Goal: Task Accomplishment & Management: Manage account settings

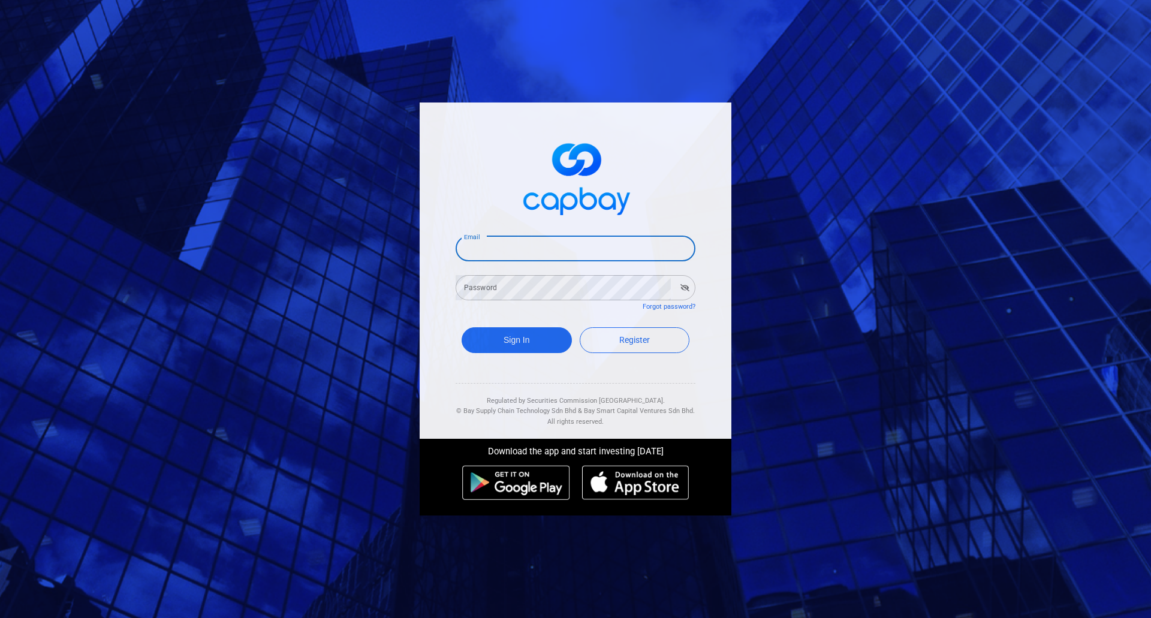
drag, startPoint x: 523, startPoint y: 248, endPoint x: 532, endPoint y: 260, distance: 15.3
click at [523, 248] on input "Email" at bounding box center [575, 248] width 240 height 25
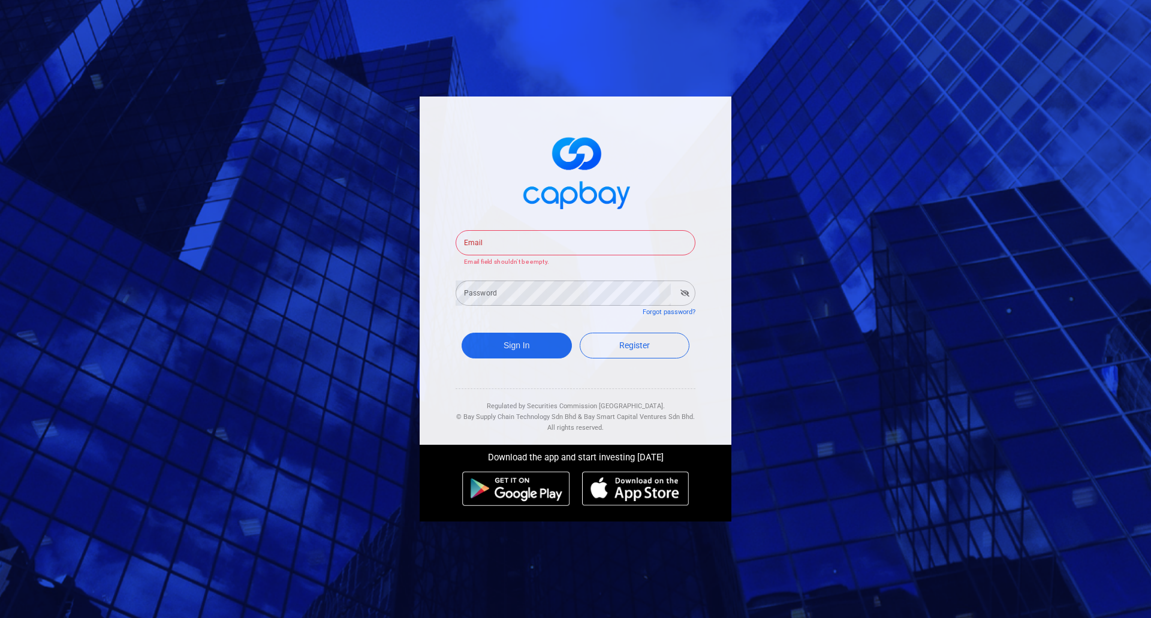
click at [560, 244] on input "Email" at bounding box center [575, 242] width 240 height 25
paste input "bksbp2p@capbay.com"
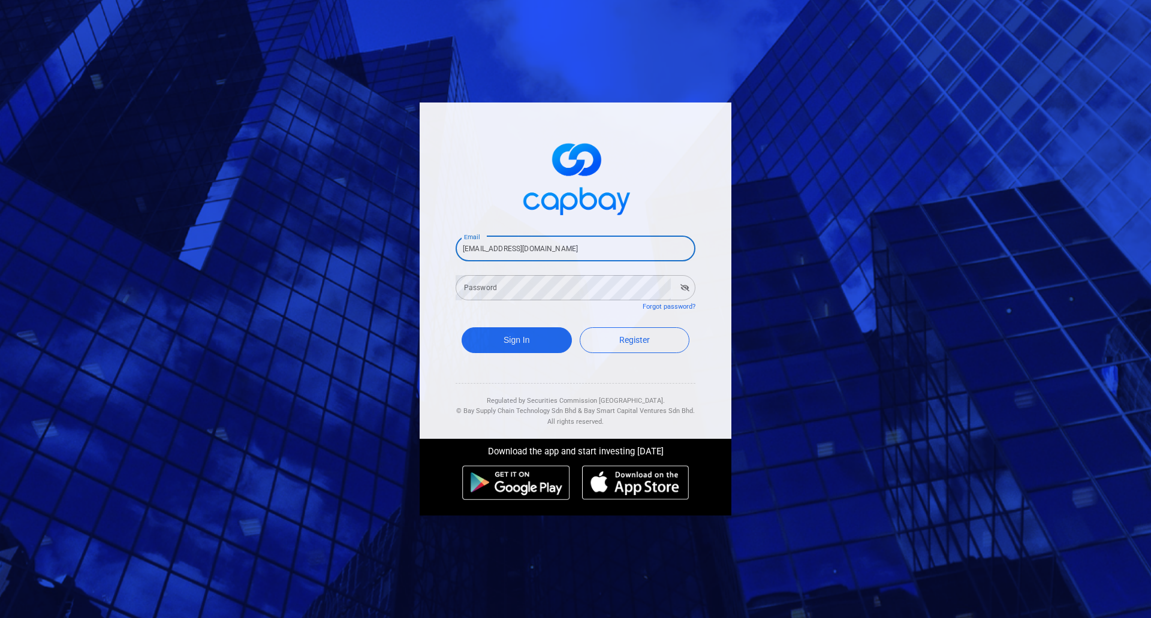
type input "bksbp2p@capbay.com"
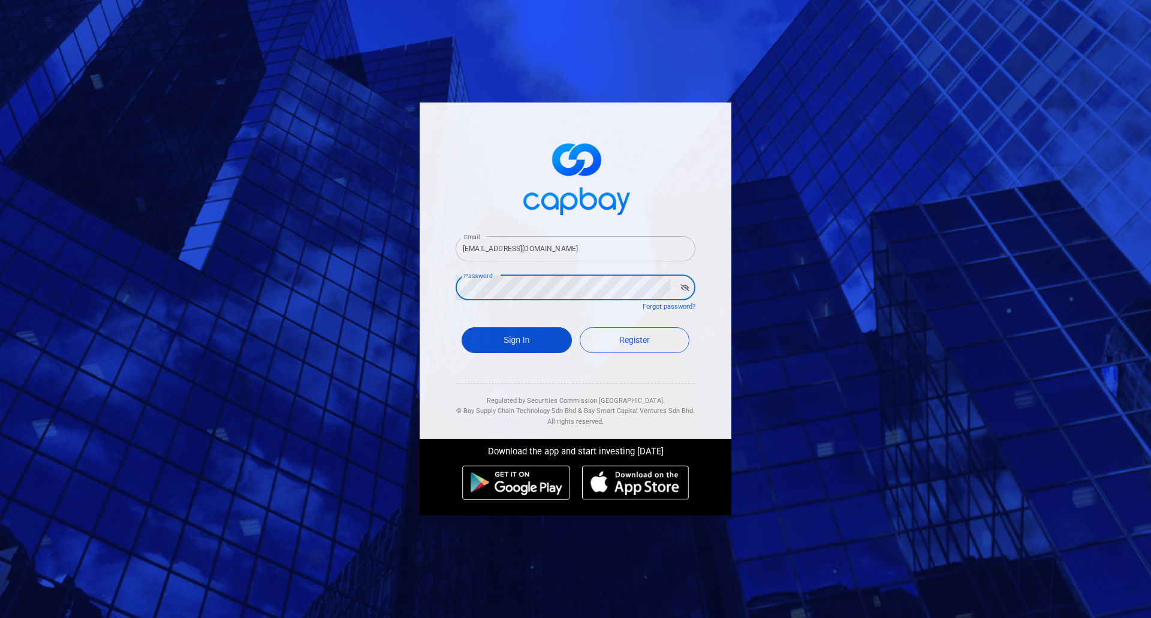
click at [523, 338] on button "Sign In" at bounding box center [516, 340] width 110 height 26
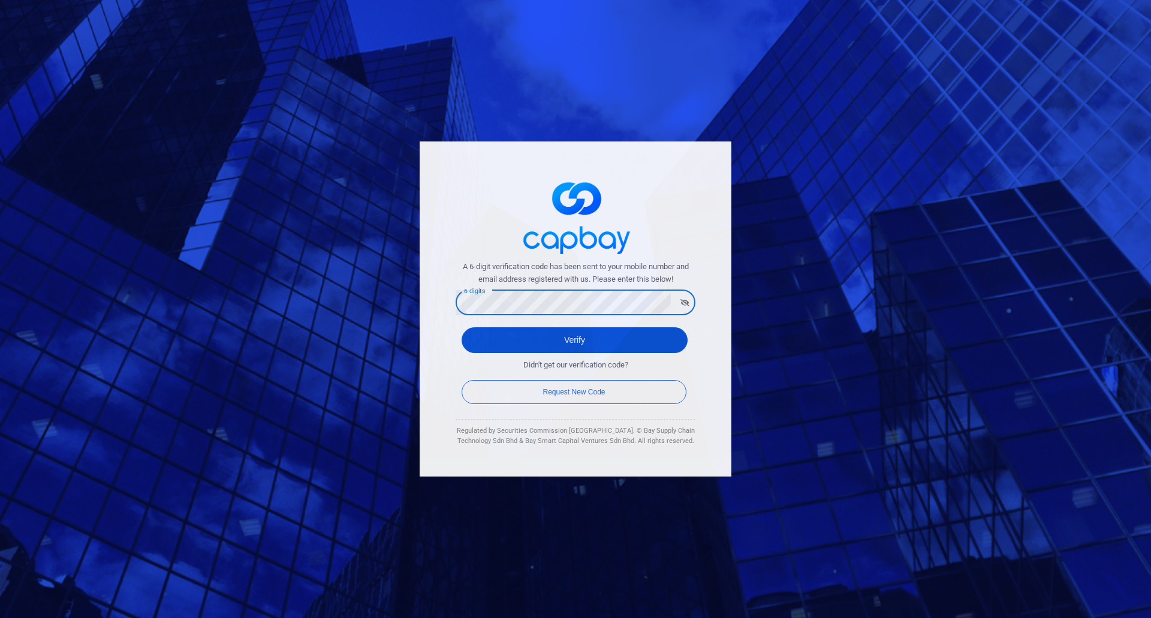
click at [542, 340] on button "Verify" at bounding box center [574, 340] width 226 height 26
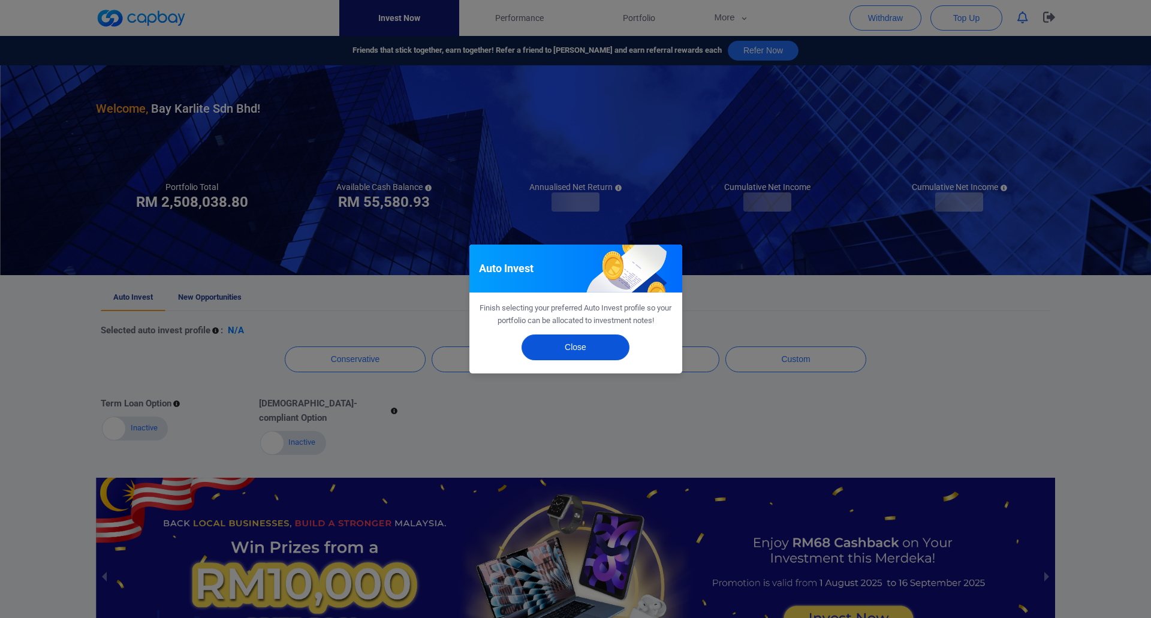
click at [578, 346] on button "Close" at bounding box center [575, 347] width 108 height 26
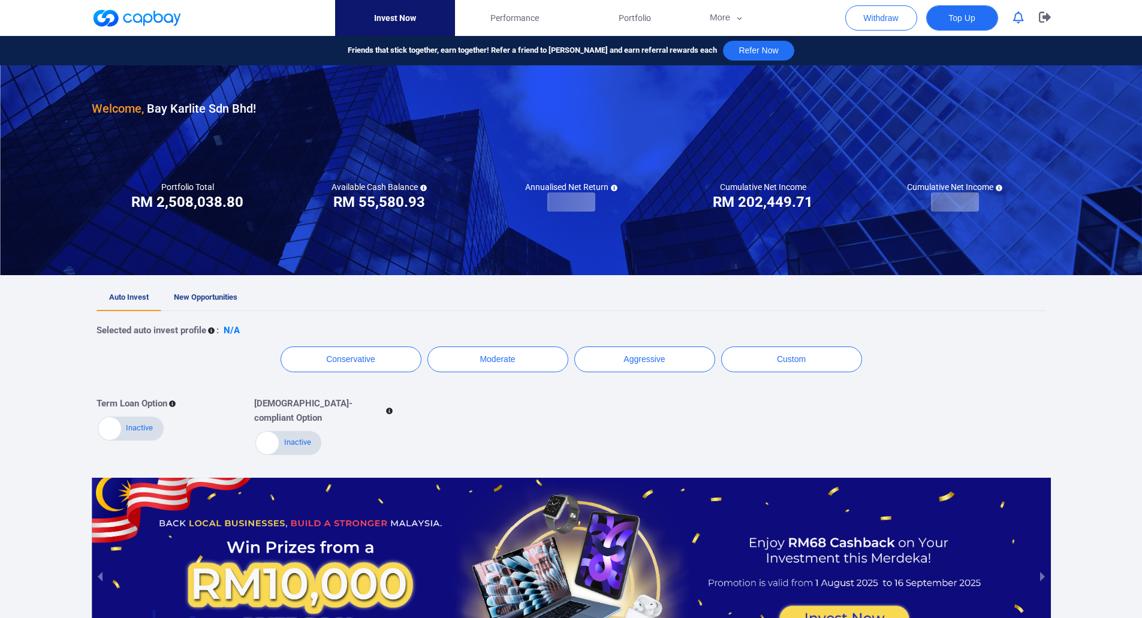
click at [963, 20] on span "Top Up" at bounding box center [961, 18] width 26 height 12
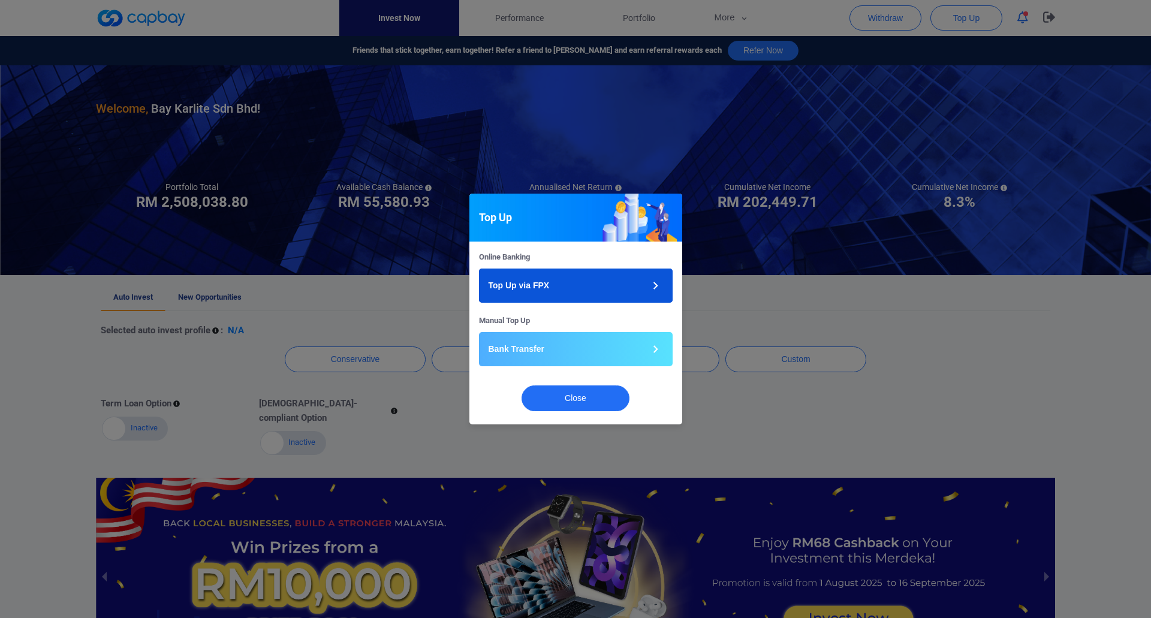
click at [529, 285] on p "Top Up via FPX" at bounding box center [518, 285] width 61 height 13
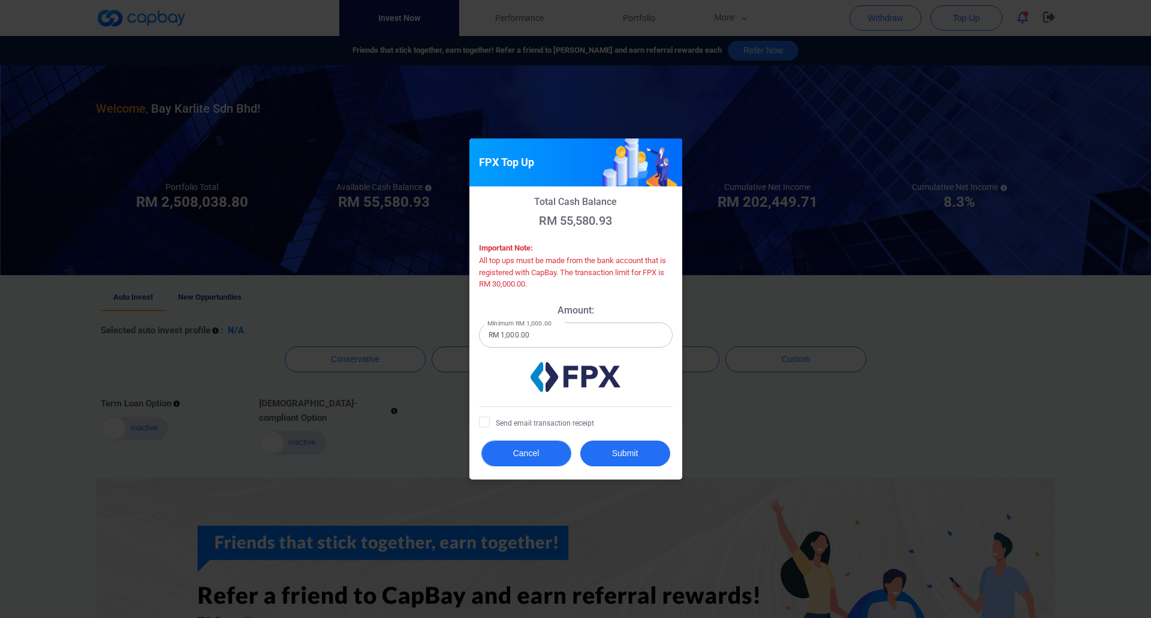
click at [535, 445] on button "Cancel" at bounding box center [526, 453] width 90 height 26
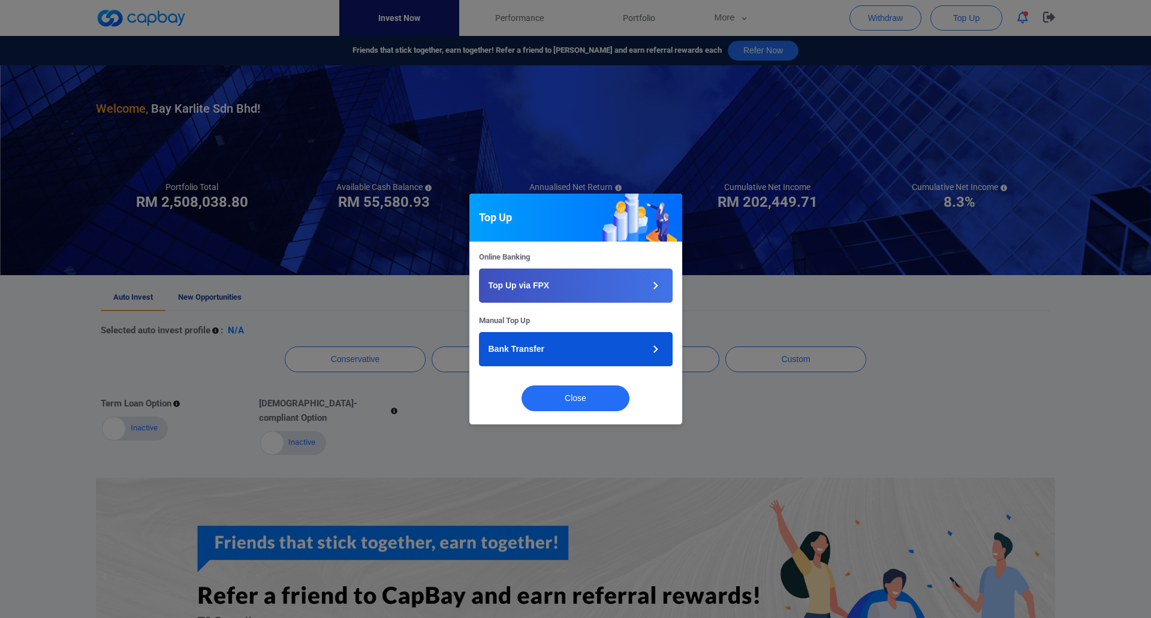
click at [565, 354] on button "Bank Transfer" at bounding box center [576, 349] width 194 height 34
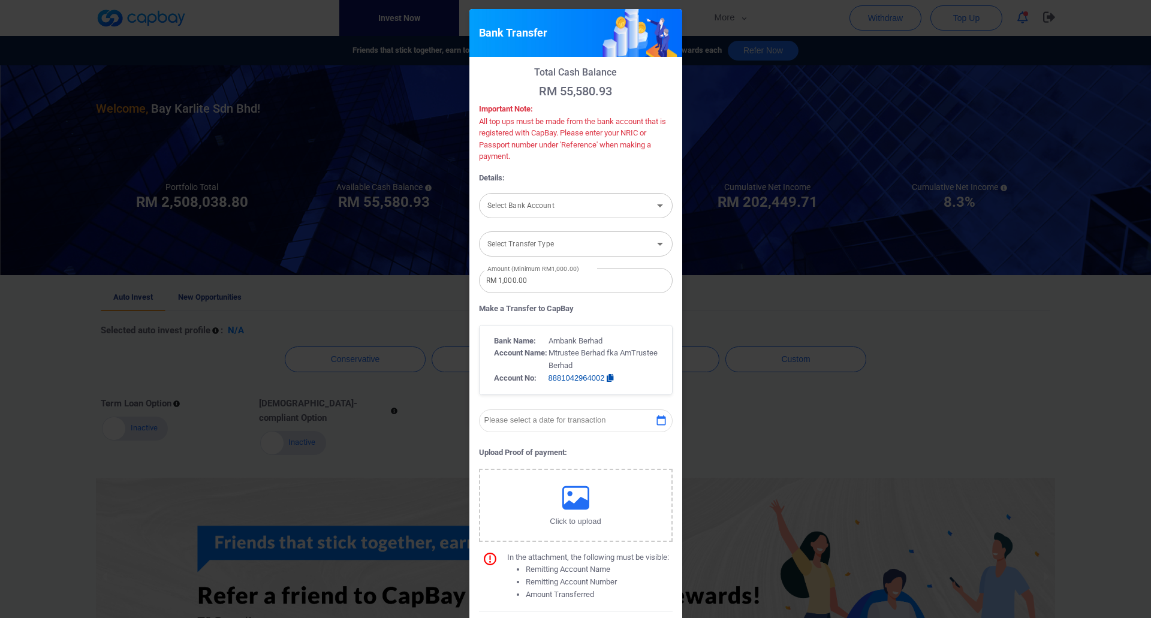
click at [545, 206] on div "Select Bank Account Select Bank Account" at bounding box center [576, 204] width 194 height 27
click at [544, 242] on li "Ambank (M) Berhad [Acc No: 8881058866915 - Acc Name:Bay Karlite Sdn Bhd]" at bounding box center [576, 237] width 194 height 29
type input "Ambank (M) Berhad [Acc No: 8881058866915 - Acc Name:Bay Karlite Sdn Bhd]"
click at [544, 250] on input "Select Transfer Type" at bounding box center [565, 244] width 167 height 22
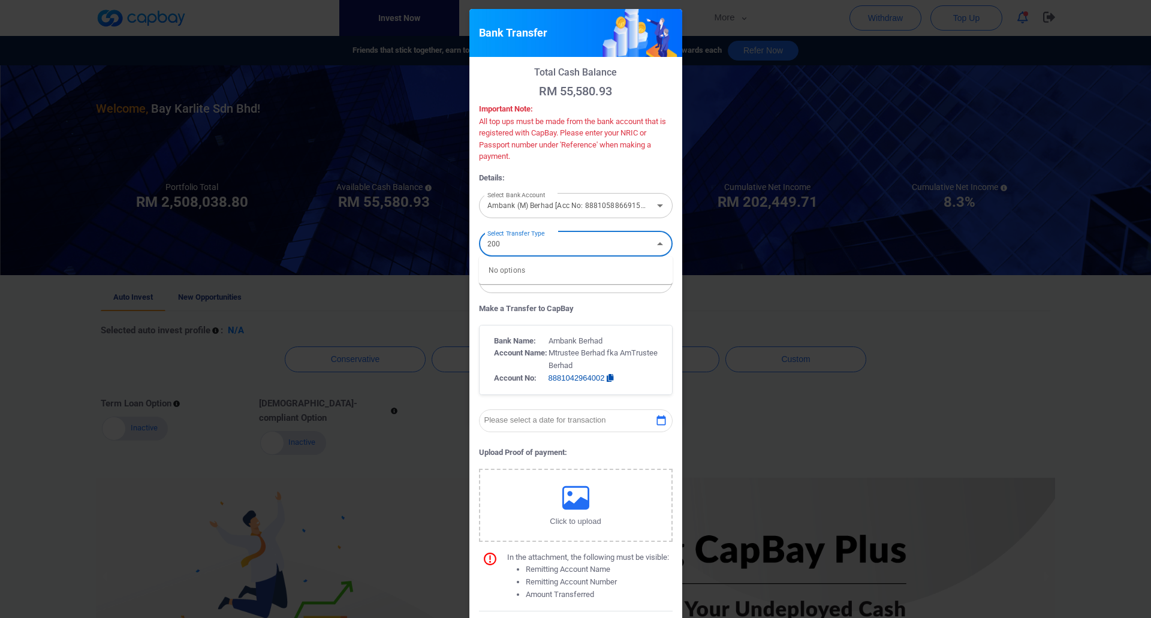
type input "200"
click at [601, 245] on input "Select Transfer Type" at bounding box center [565, 244] width 167 height 22
click at [557, 301] on li "Internet Banking" at bounding box center [576, 306] width 194 height 18
type input "Internet Banking"
click at [562, 285] on input "RM 1,000.00" at bounding box center [576, 280] width 194 height 25
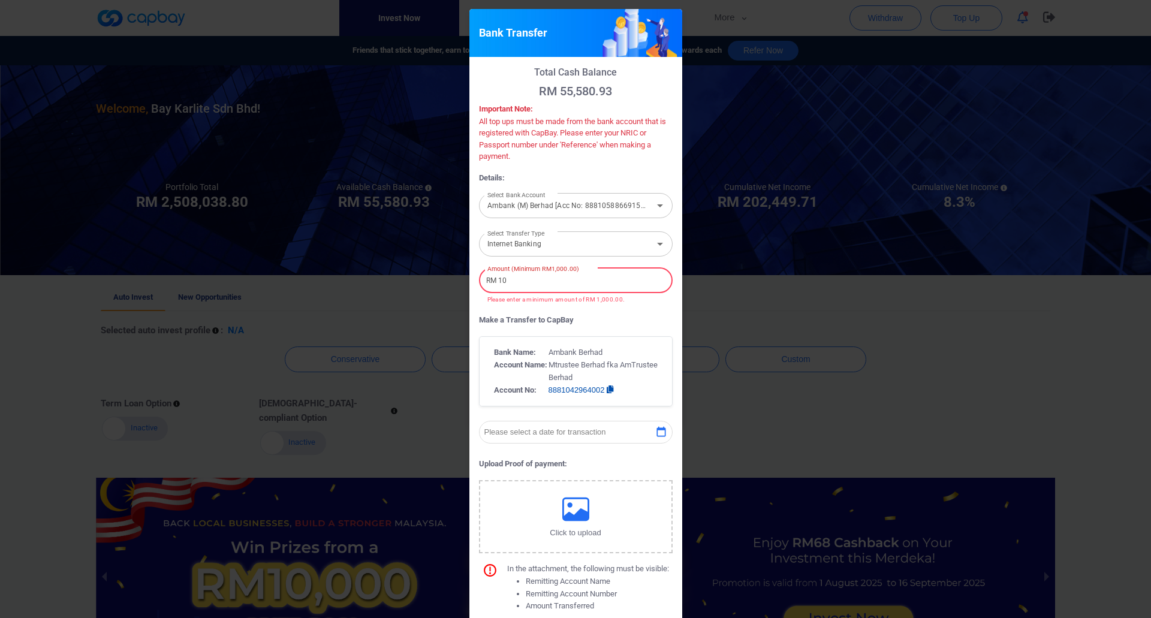
type input "RM 1"
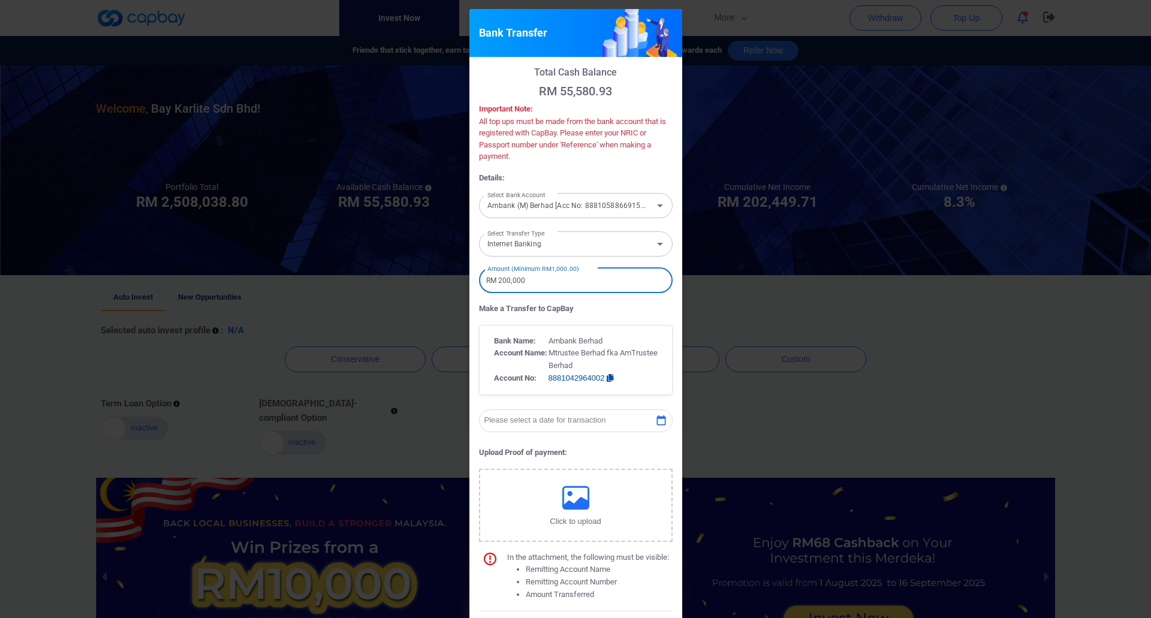
type input "RM 200,000"
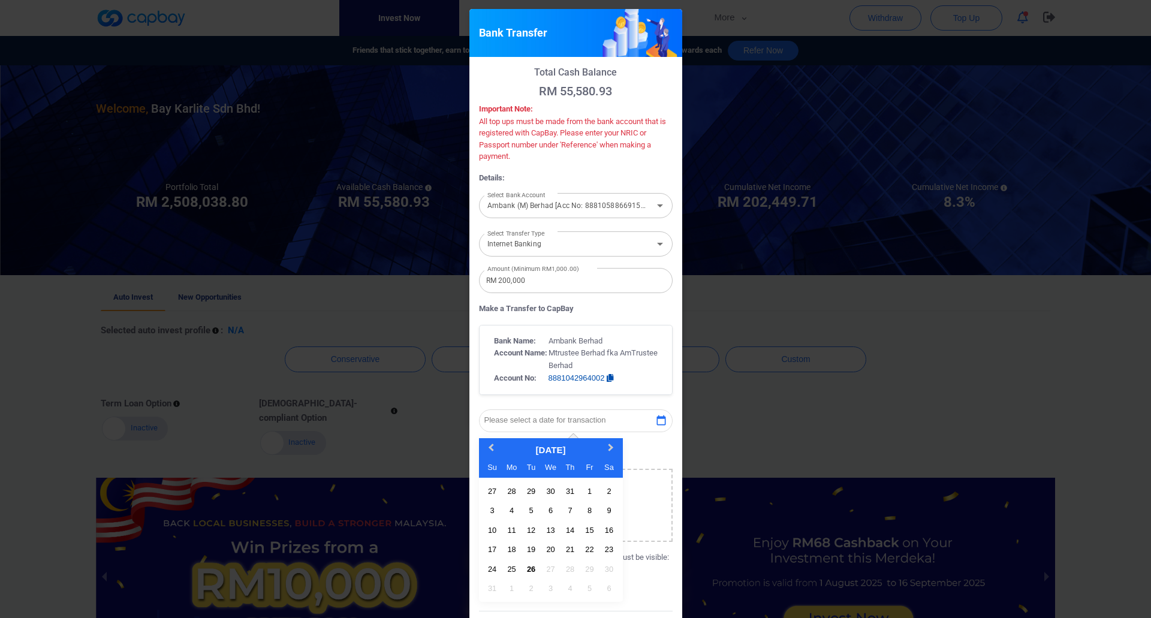
click at [572, 417] on p "Please select a date for transaction" at bounding box center [545, 420] width 122 height 9
click at [524, 568] on div "26" at bounding box center [531, 569] width 16 height 16
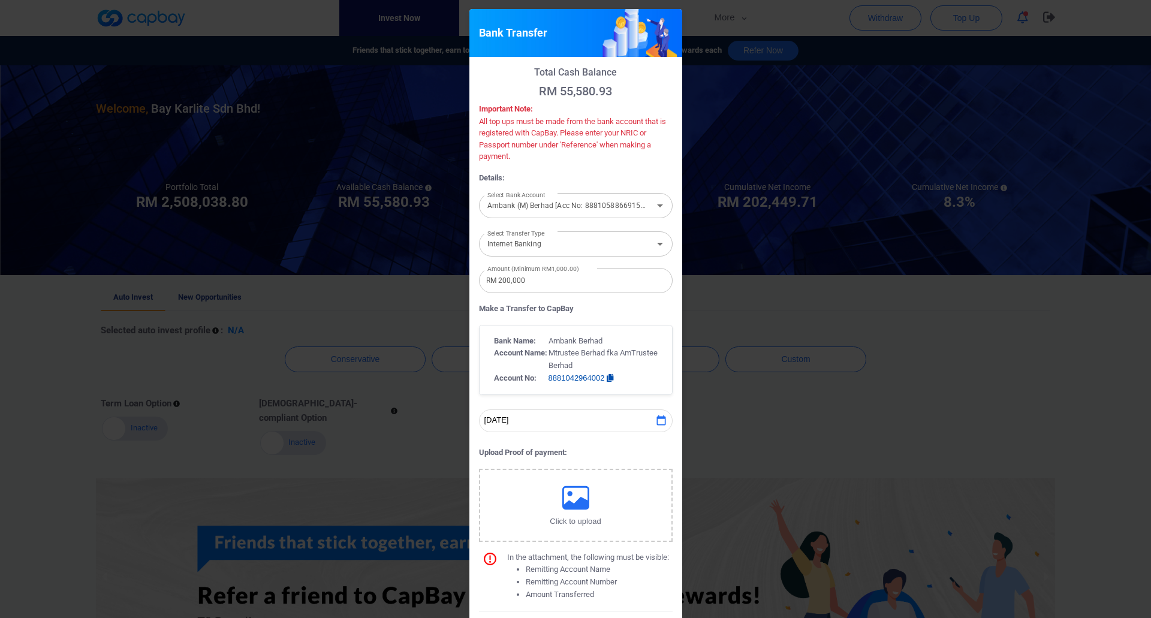
click at [662, 421] on icon "button" at bounding box center [661, 421] width 12 height 12
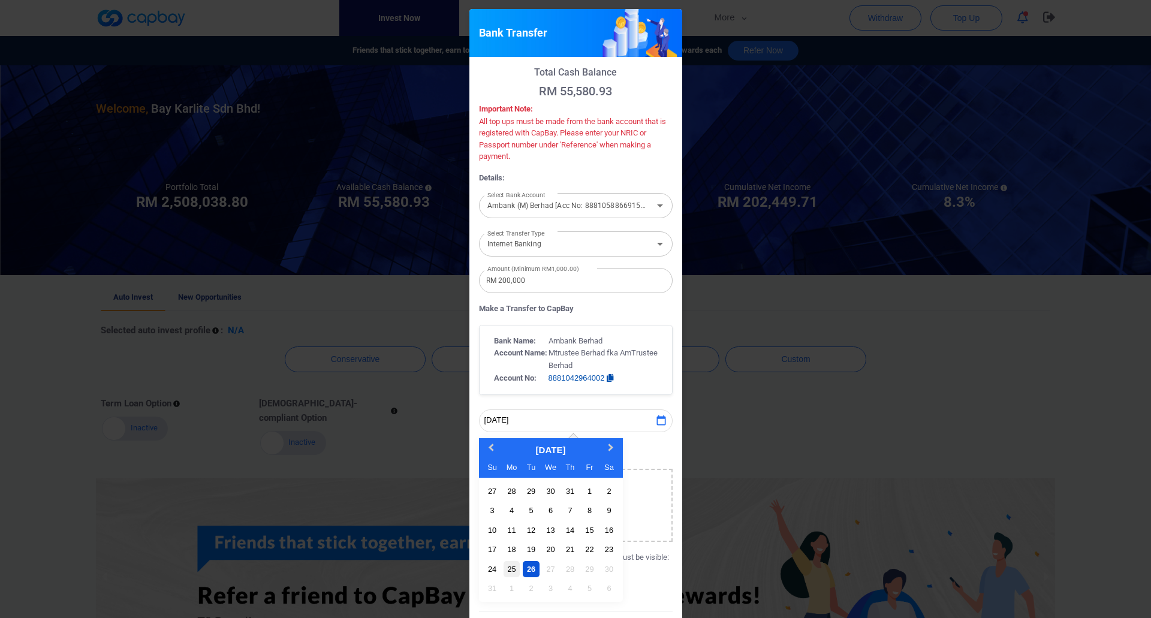
click at [510, 568] on div "25" at bounding box center [511, 569] width 16 height 16
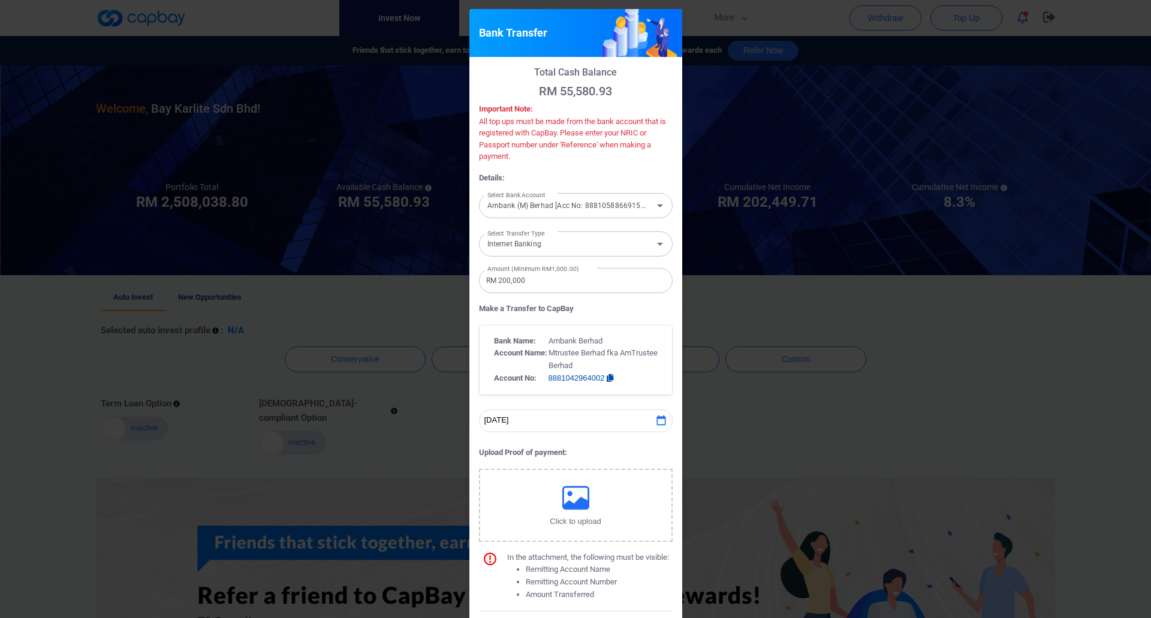
click at [587, 513] on button "Click to upload" at bounding box center [576, 505] width 194 height 73
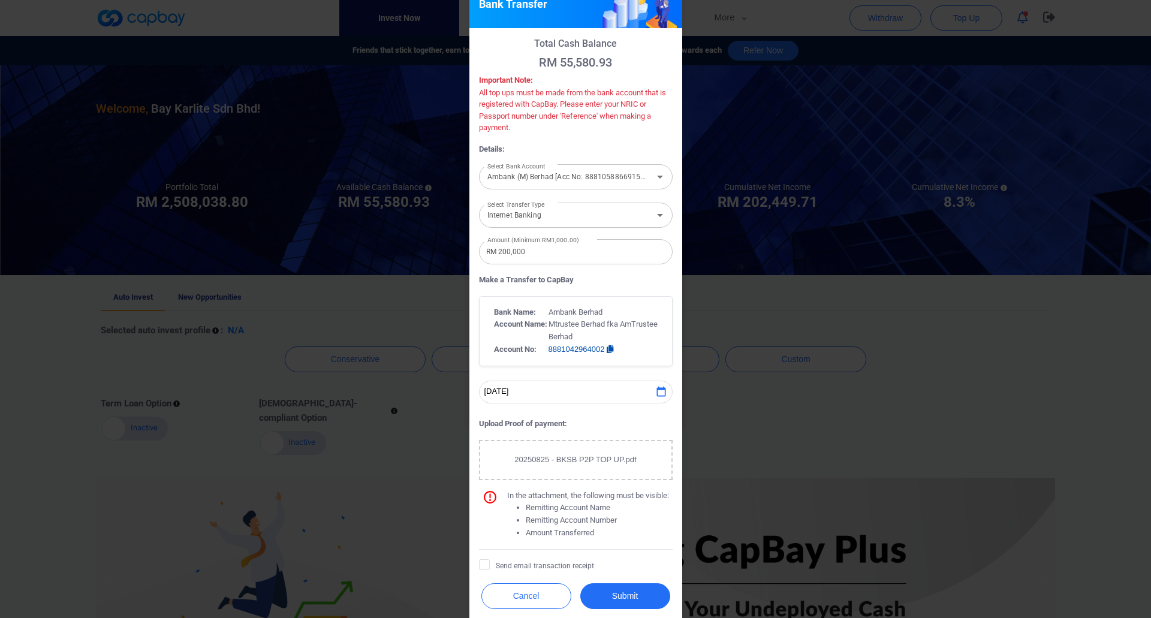
scroll to position [42, 0]
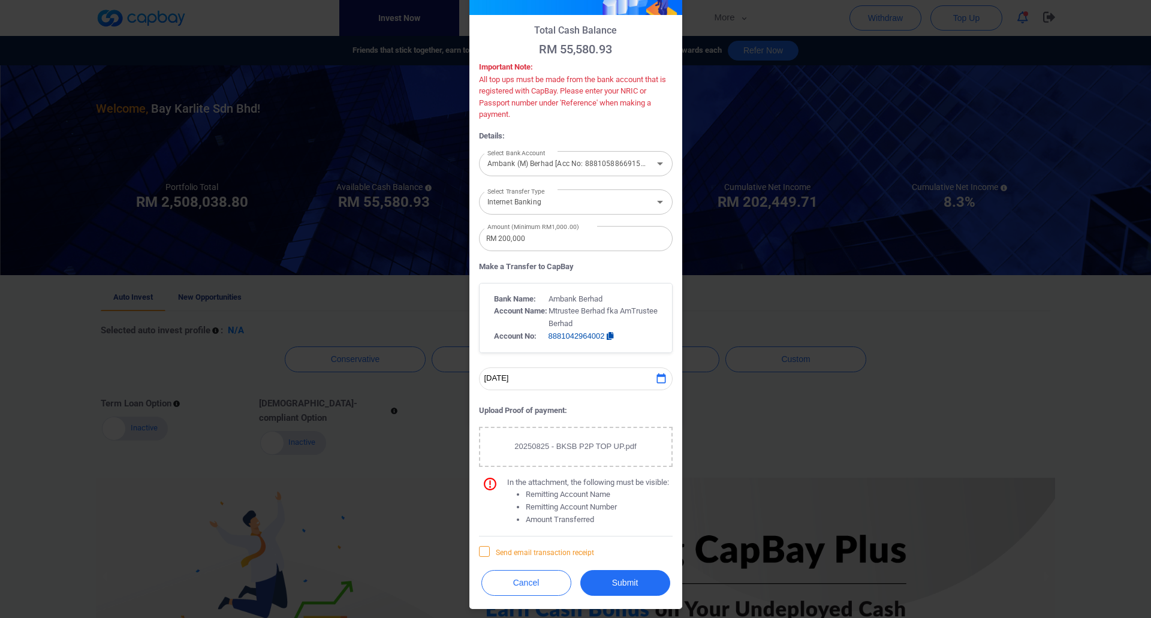
click at [485, 555] on span "Send email transaction receipt" at bounding box center [536, 552] width 115 height 12
click at [0, 0] on input "Send email transaction receipt" at bounding box center [0, 0] width 0 height 0
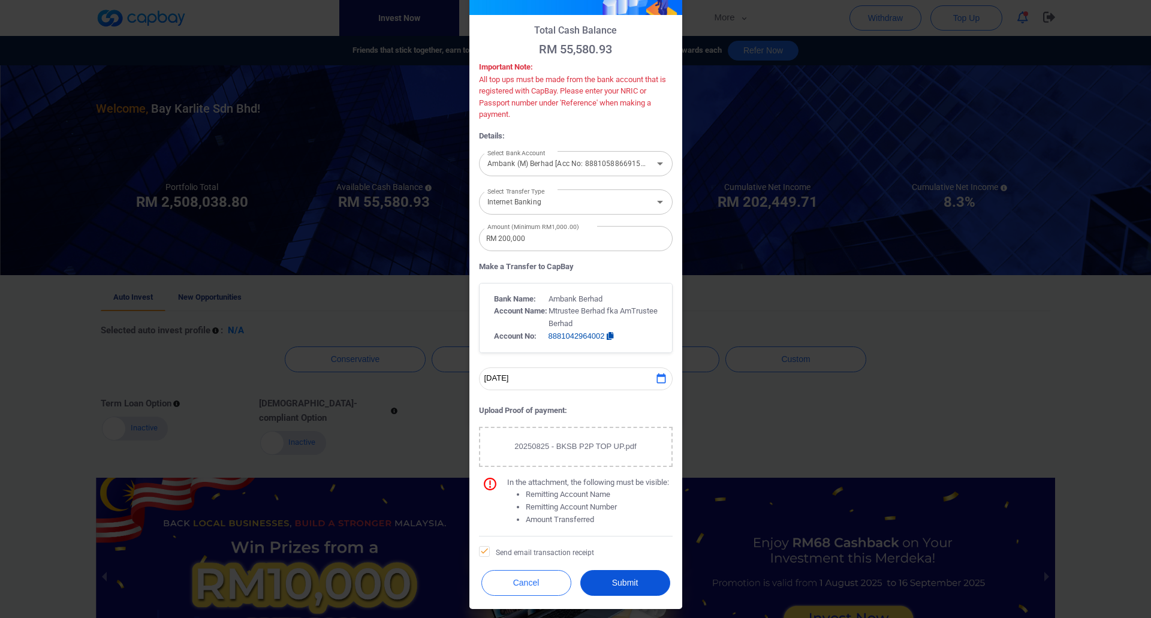
click at [628, 580] on button "Submit" at bounding box center [625, 583] width 90 height 26
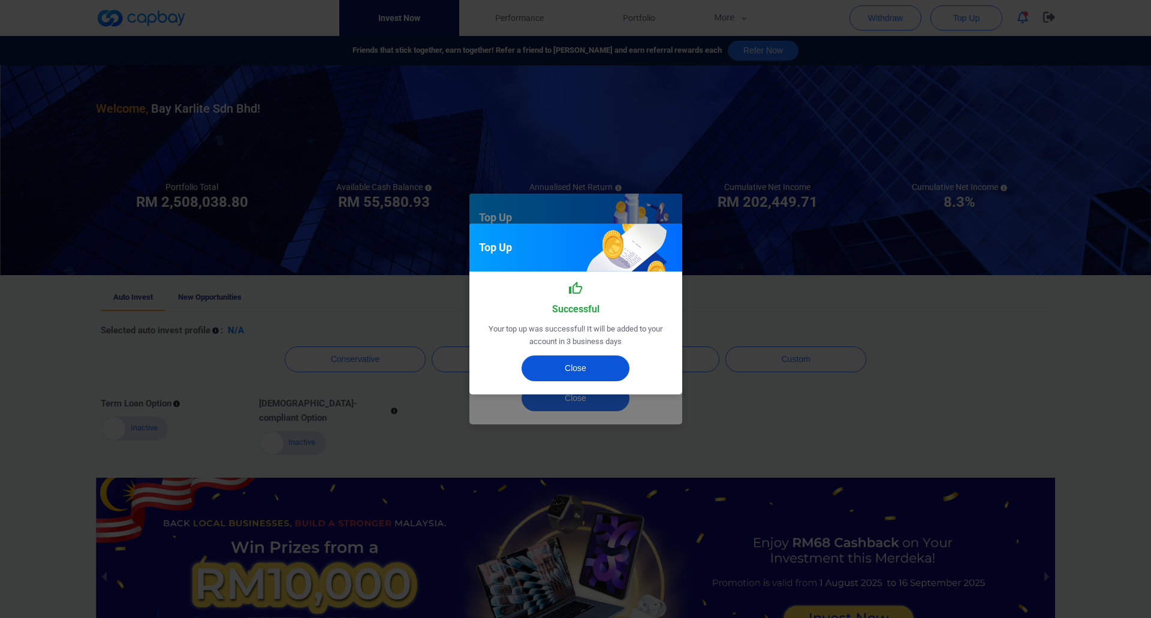
click at [589, 369] on button "Close" at bounding box center [575, 368] width 108 height 26
